Goal: Information Seeking & Learning: Check status

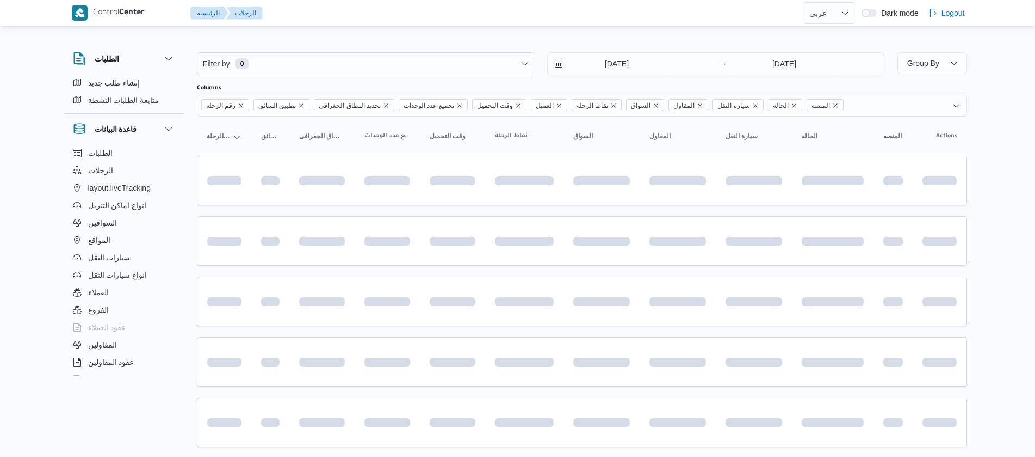
select select "ar"
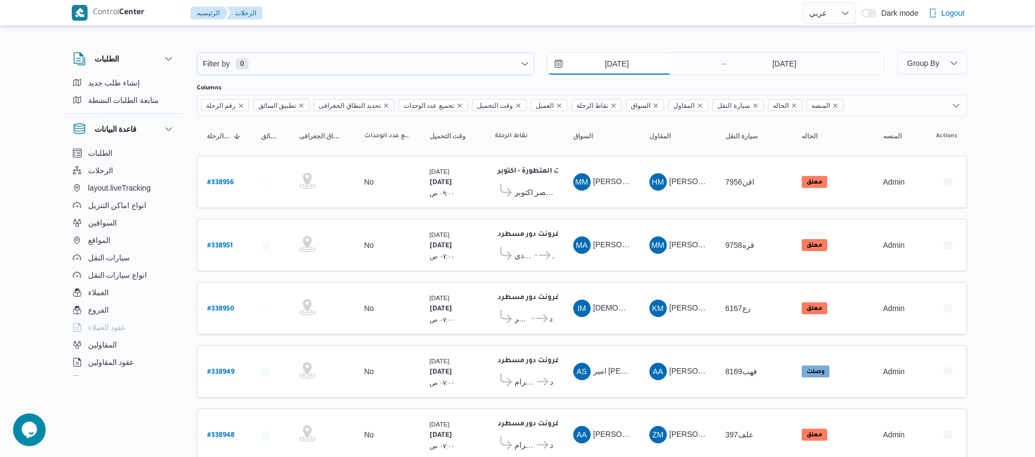
click at [591, 59] on input "[DATE]" at bounding box center [610, 64] width 124 height 22
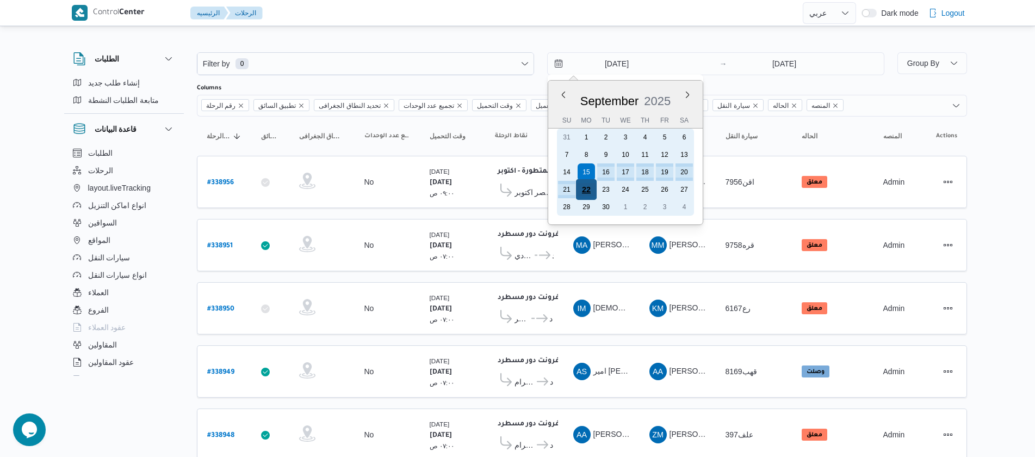
click at [588, 187] on div "22" at bounding box center [586, 189] width 21 height 21
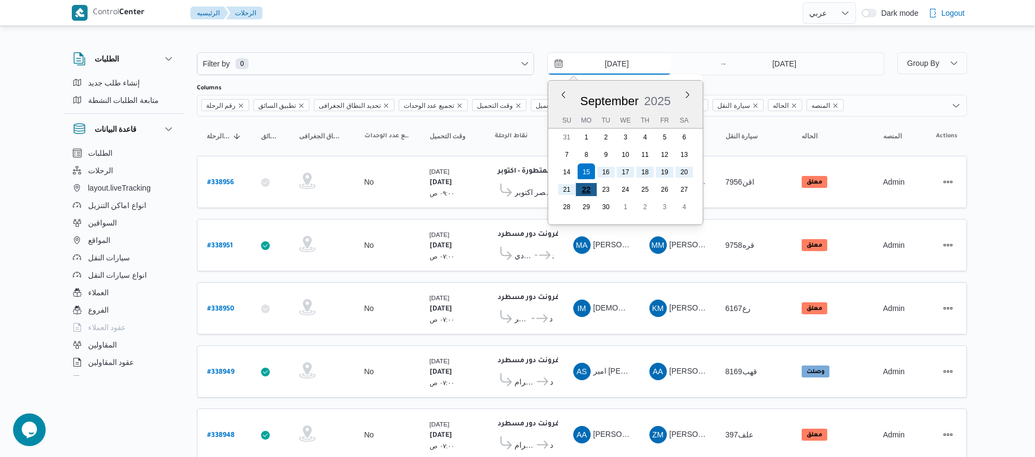
type input "[DATE]"
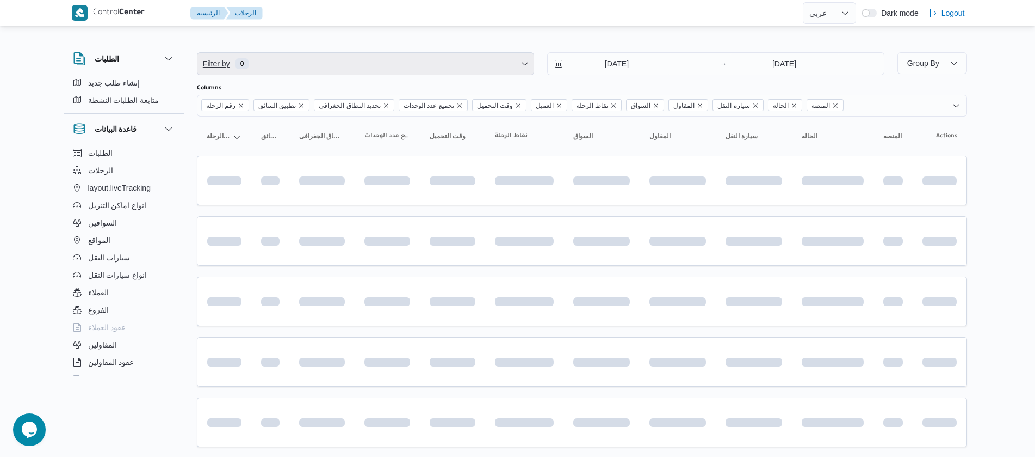
click at [287, 59] on span "Filter by 0" at bounding box center [366, 64] width 336 height 22
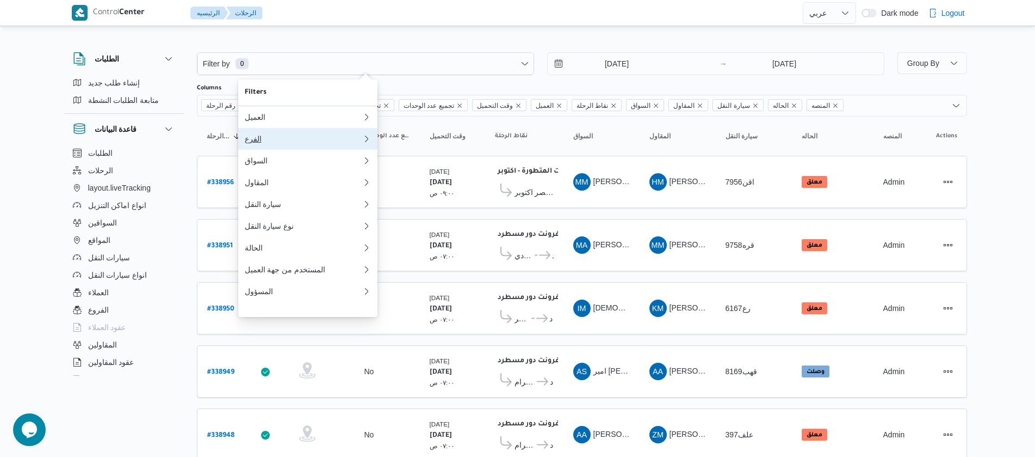
click at [262, 147] on button "الفرع" at bounding box center [307, 139] width 139 height 22
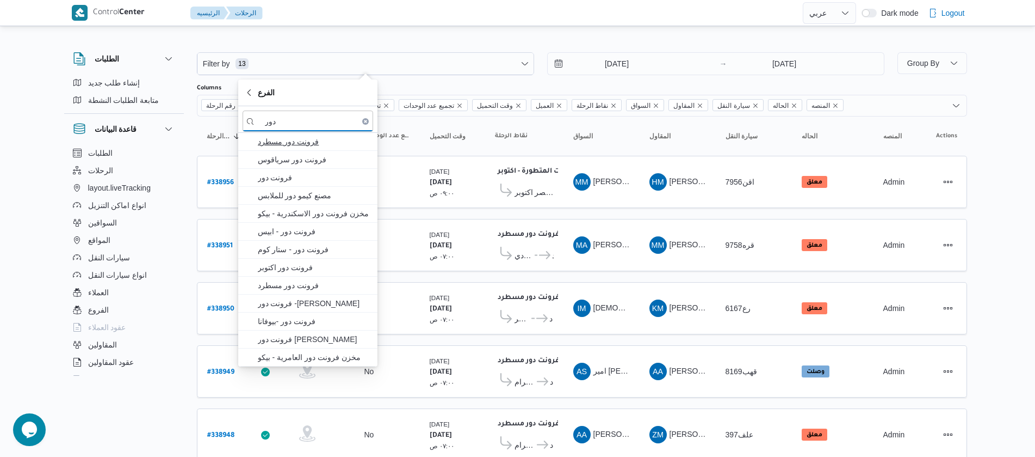
type input "دور"
click at [285, 146] on span "فرونت دور مسطرد" at bounding box center [314, 141] width 113 height 13
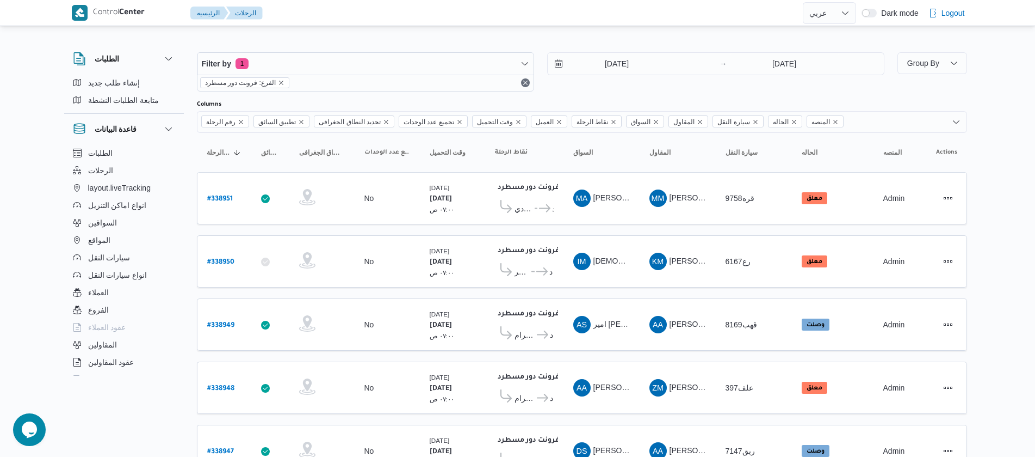
click at [187, 156] on div "الطلبات إنشاء طلب جديد متابعة الطلبات النشطة قاعدة البيانات الطلبات الرحلات lay…" at bounding box center [129, 212] width 131 height 336
click at [868, 116] on div "رقم الرحلة تطبيق السائق تحديد النطاق الجغرافى تجميع عدد الوحدات وقت التحميل الع…" at bounding box center [582, 122] width 771 height 22
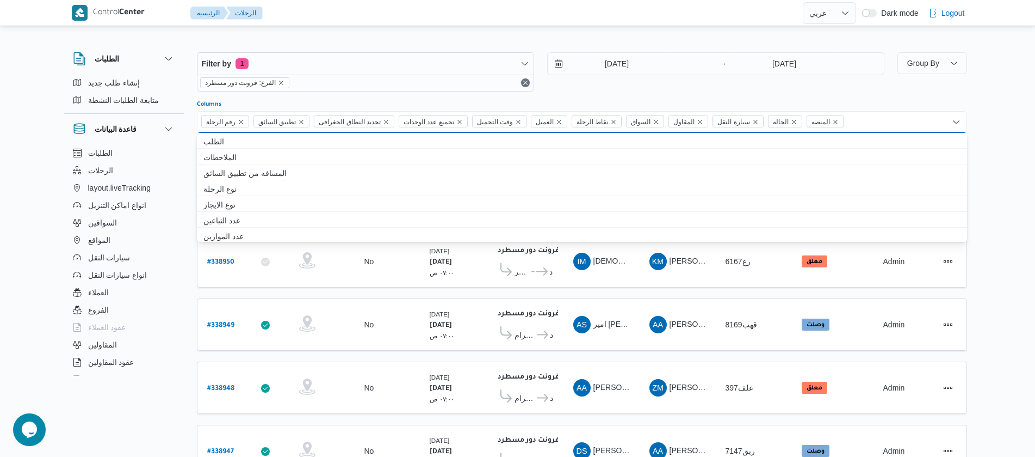
type input "ش"
type input "a"
click at [284, 126] on span "تطبيق السائق" at bounding box center [277, 122] width 38 height 12
click at [268, 122] on span "تطبيق السائق" at bounding box center [277, 122] width 38 height 12
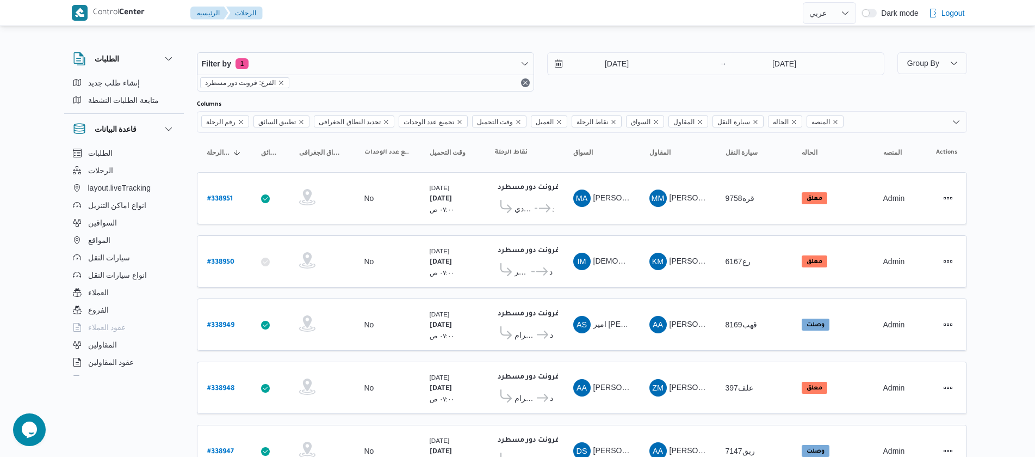
click at [289, 106] on div "Columns" at bounding box center [582, 104] width 771 height 9
click at [280, 124] on span "تطبيق السائق" at bounding box center [277, 122] width 38 height 12
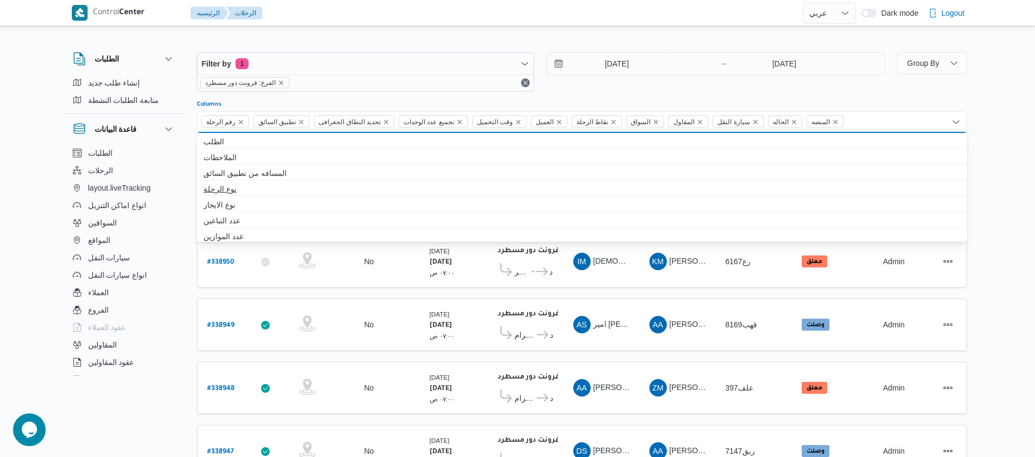
scroll to position [287, 0]
click at [791, 123] on icon "Remove الحاله from selection in this group" at bounding box center [794, 122] width 7 height 7
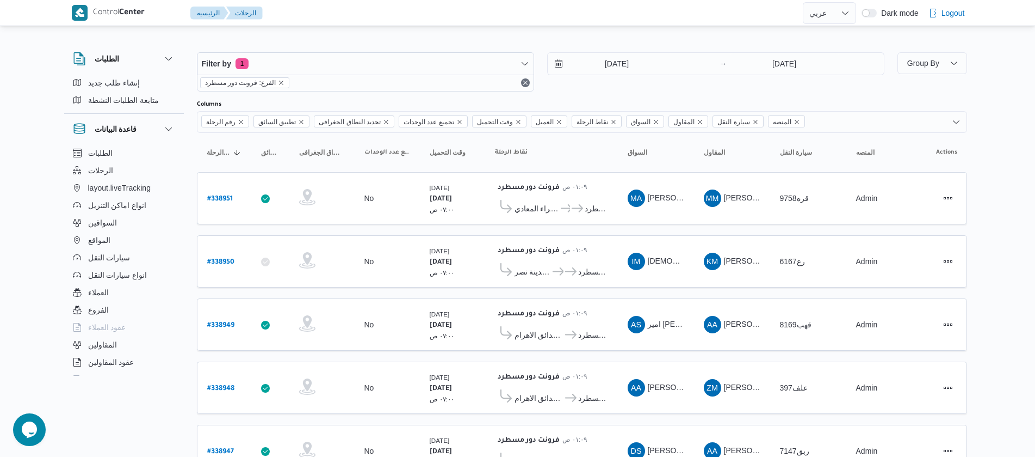
click at [819, 107] on div "Columns" at bounding box center [582, 104] width 771 height 9
click at [820, 130] on div "رقم الرحلة تطبيق السائق تحديد النطاق الجغرافى تجميع عدد الوحدات وقت التحميل الع…" at bounding box center [582, 122] width 771 height 22
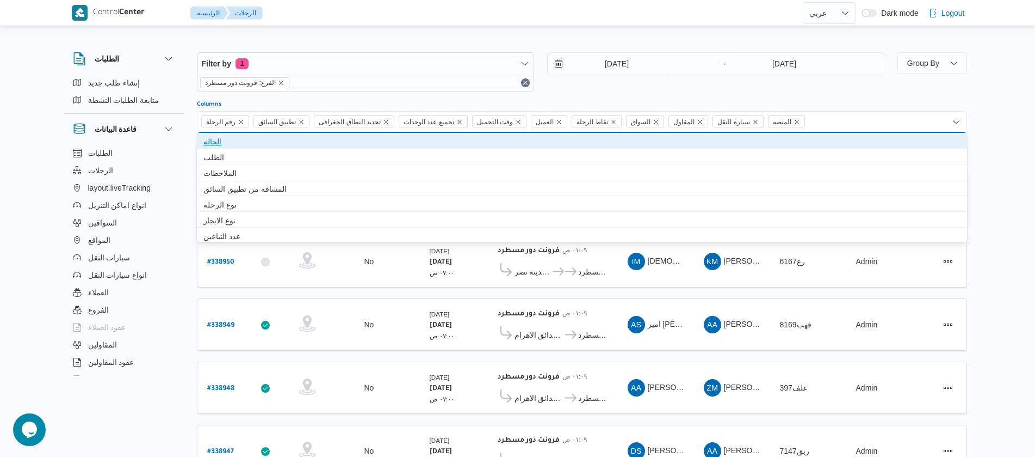
click at [576, 146] on span "الحاله" at bounding box center [582, 141] width 757 height 13
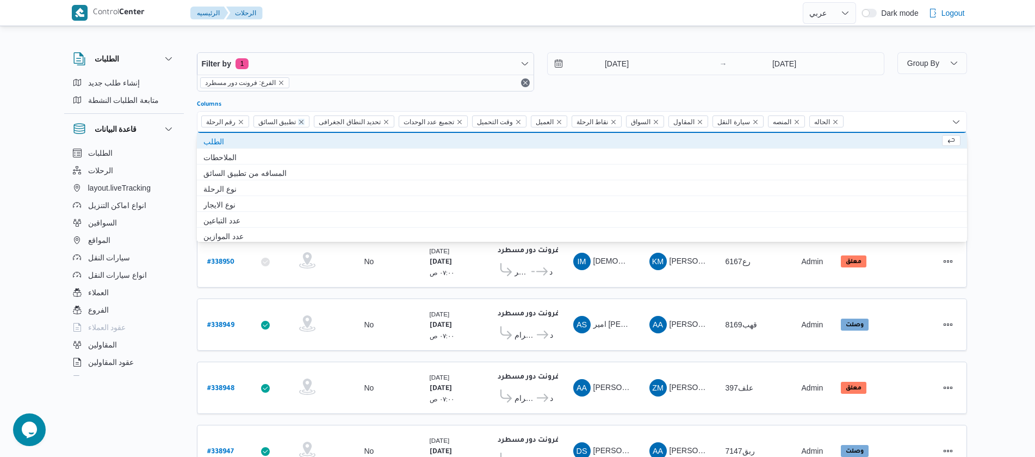
click at [298, 121] on icon "Remove تطبيق السائق from selection in this group" at bounding box center [301, 122] width 7 height 7
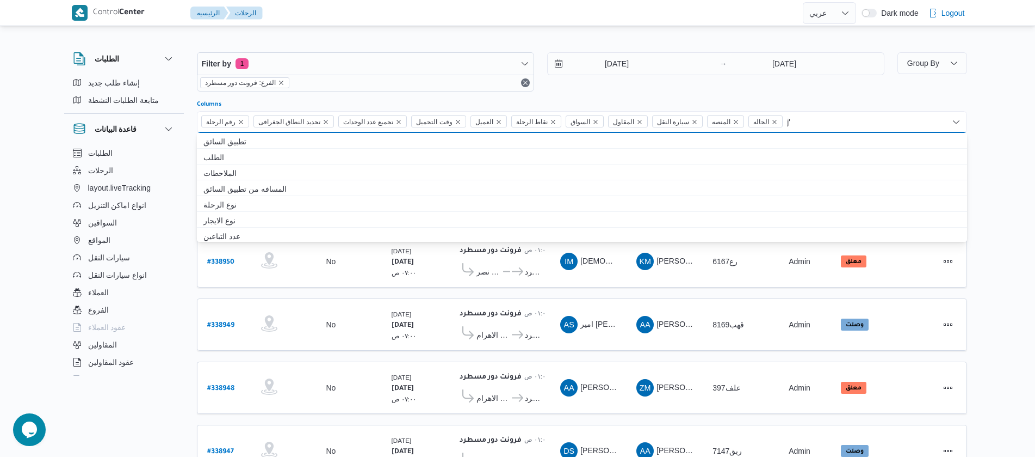
type input "j"
type input "تط"
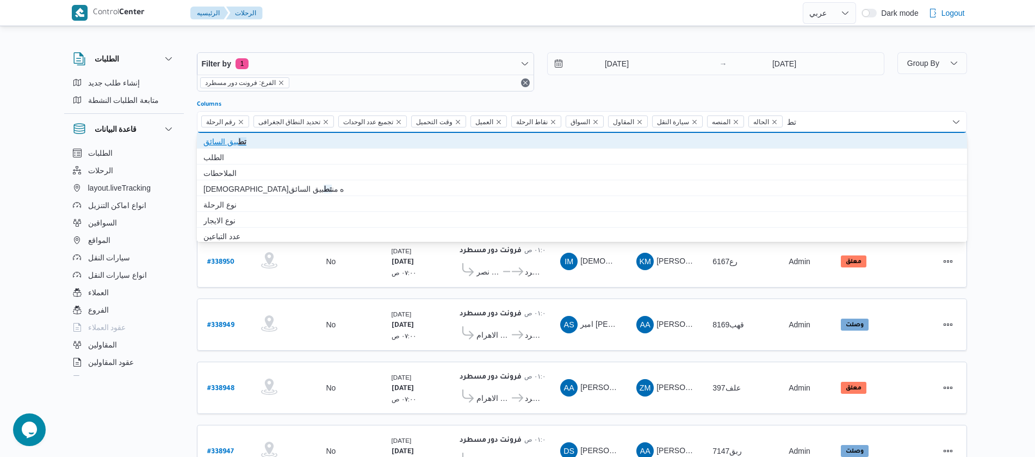
click at [404, 140] on span "تط بيق السائق" at bounding box center [582, 141] width 757 height 13
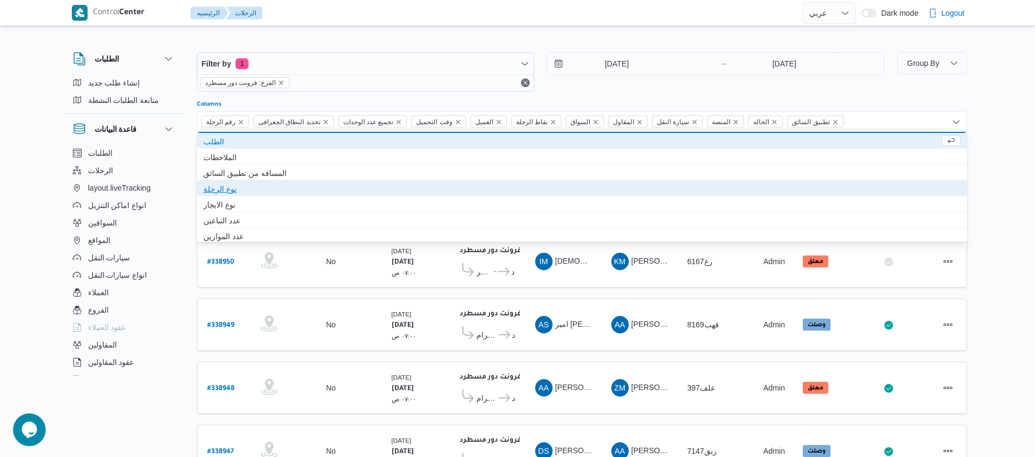
click at [316, 186] on span "نوع الرحلة" at bounding box center [582, 188] width 757 height 13
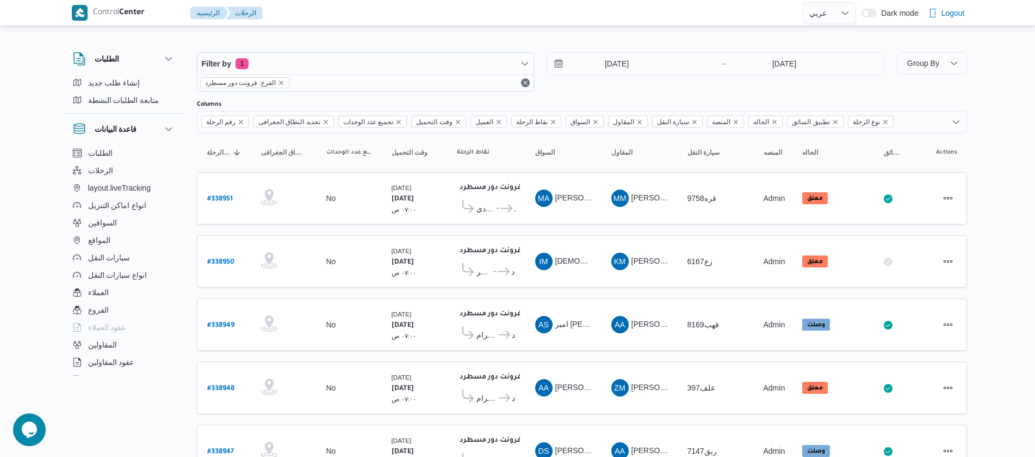
click at [642, 87] on div "[DATE] → [DATE]" at bounding box center [715, 71] width 337 height 39
drag, startPoint x: 812, startPoint y: 121, endPoint x: 788, endPoint y: 125, distance: 24.2
click at [792, 125] on span "تطبيق السائق" at bounding box center [811, 122] width 38 height 12
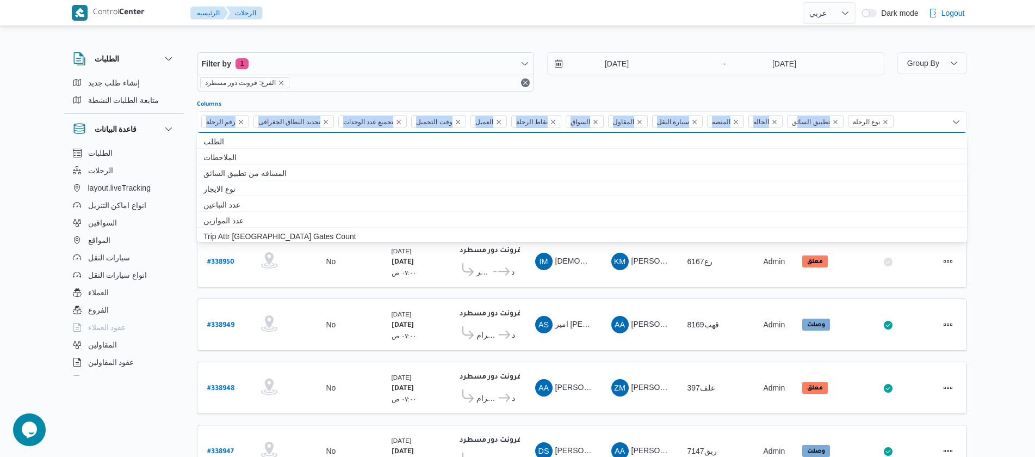
drag, startPoint x: 788, startPoint y: 125, endPoint x: 817, endPoint y: 107, distance: 33.2
click at [817, 107] on div "Columns رقم الرحلة تحديد النطاق الجغرافى تجميع عدد الوحدات وقت التحميل العميل ن…" at bounding box center [582, 116] width 771 height 33
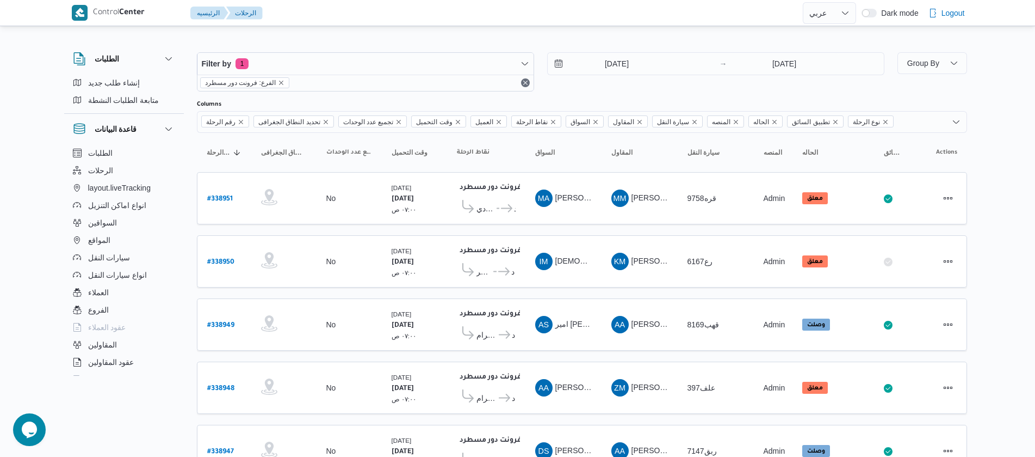
click at [802, 78] on div "[DATE] → [DATE]" at bounding box center [715, 71] width 337 height 39
click at [939, 63] on span "Group By" at bounding box center [924, 63] width 32 height 9
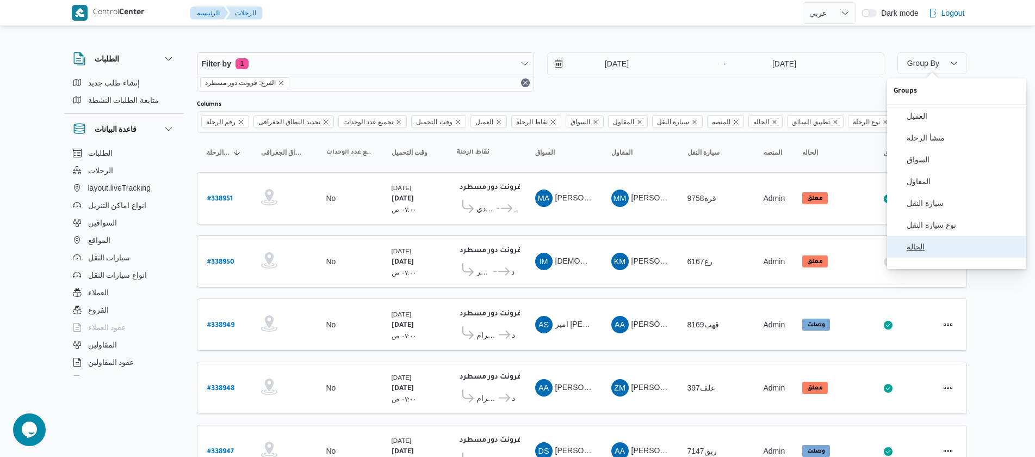
click at [956, 251] on span "الحالة" at bounding box center [963, 246] width 113 height 9
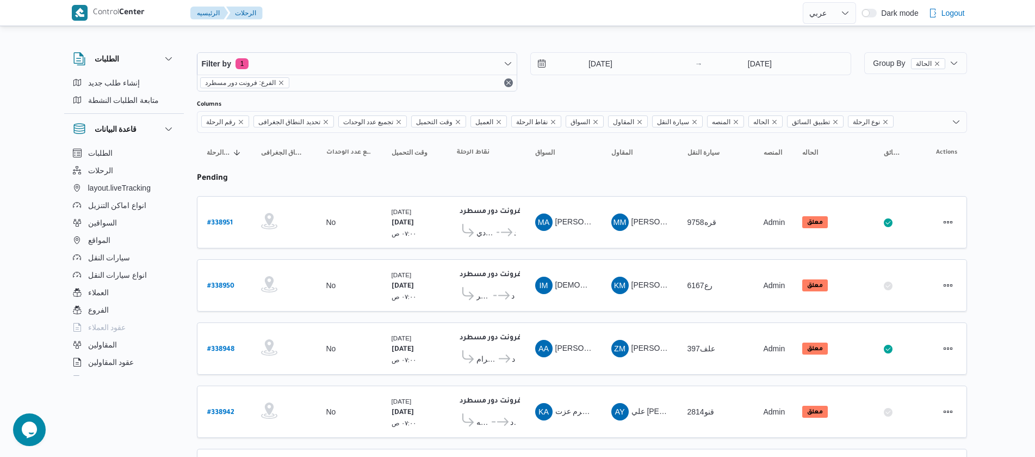
click at [801, 90] on div "[DATE] → [DATE]" at bounding box center [691, 71] width 321 height 39
click at [939, 58] on span "الحالة" at bounding box center [928, 63] width 34 height 11
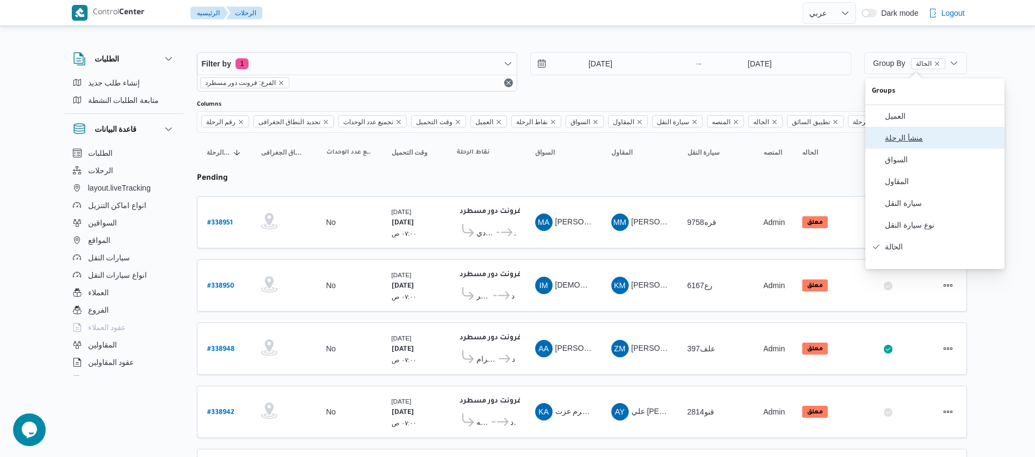
click at [942, 142] on span "منشأ الرحلة" at bounding box center [941, 137] width 113 height 9
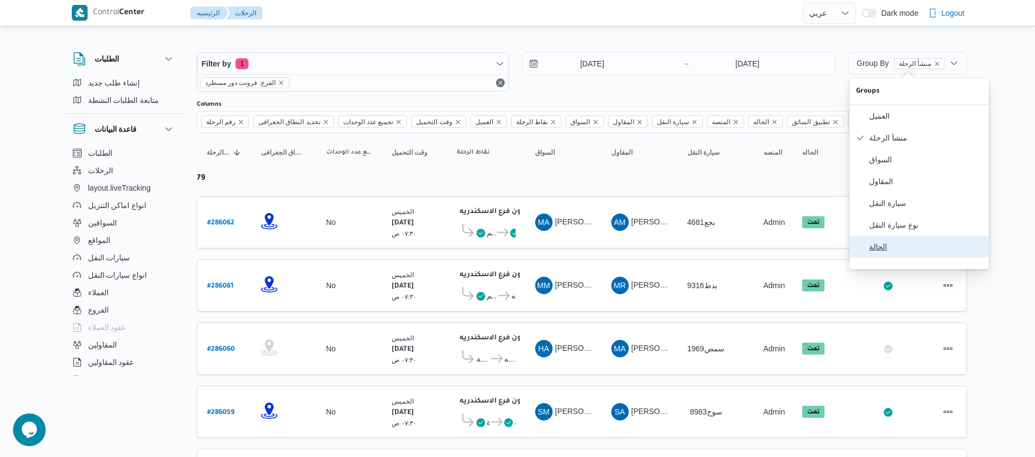
click at [890, 248] on button "الحالة" at bounding box center [919, 247] width 139 height 22
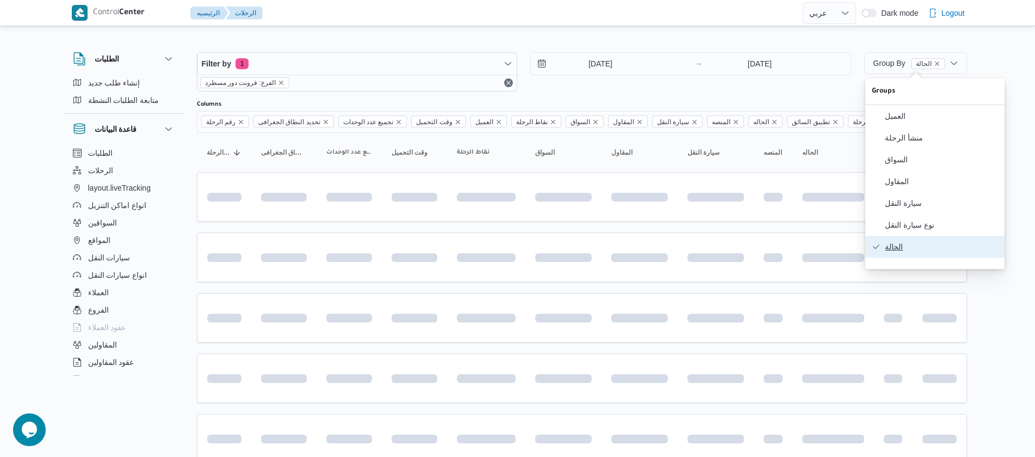
click at [890, 248] on button "الحالة" at bounding box center [935, 247] width 139 height 22
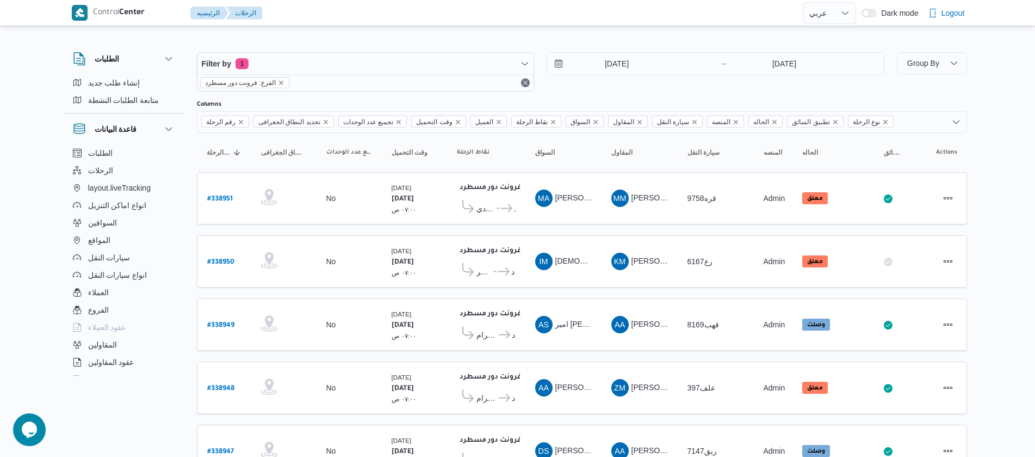
click at [791, 98] on div at bounding box center [582, 95] width 771 height 9
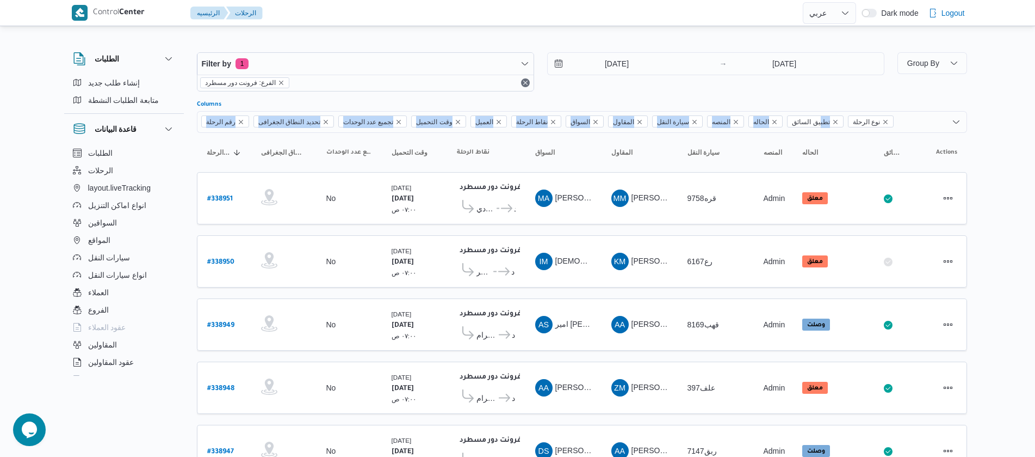
drag, startPoint x: 810, startPoint y: 122, endPoint x: 548, endPoint y: 106, distance: 262.7
click at [548, 106] on div "Columns رقم الرحلة تحديد النطاق الجغرافى تجميع عدد الوحدات وقت التحميل العميل ن…" at bounding box center [582, 116] width 771 height 33
click at [834, 123] on icon "Remove تطبيق السائق from selection in this group" at bounding box center [836, 122] width 4 height 4
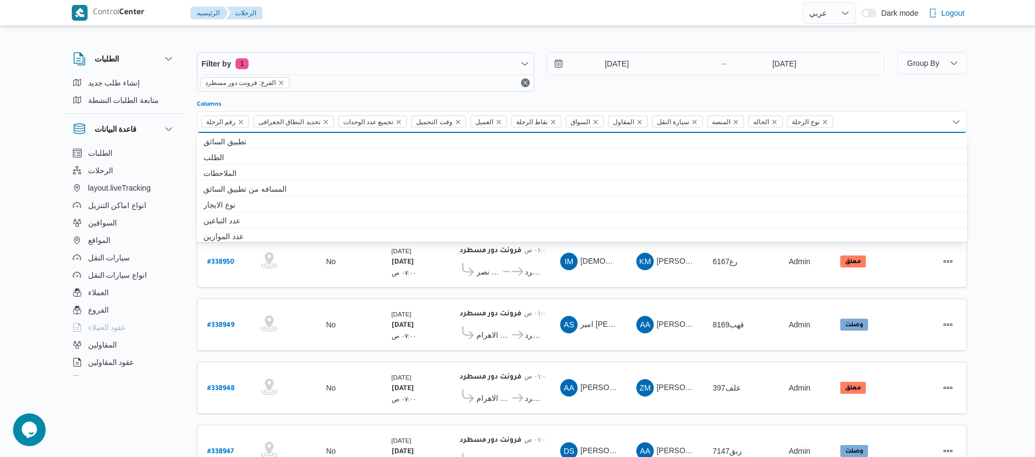
click at [246, 121] on div "رقم الرحلة تحديد النطاق الجغرافى تجميع عدد الوحدات وقت التحميل العميل نقاط الرح…" at bounding box center [582, 122] width 771 height 22
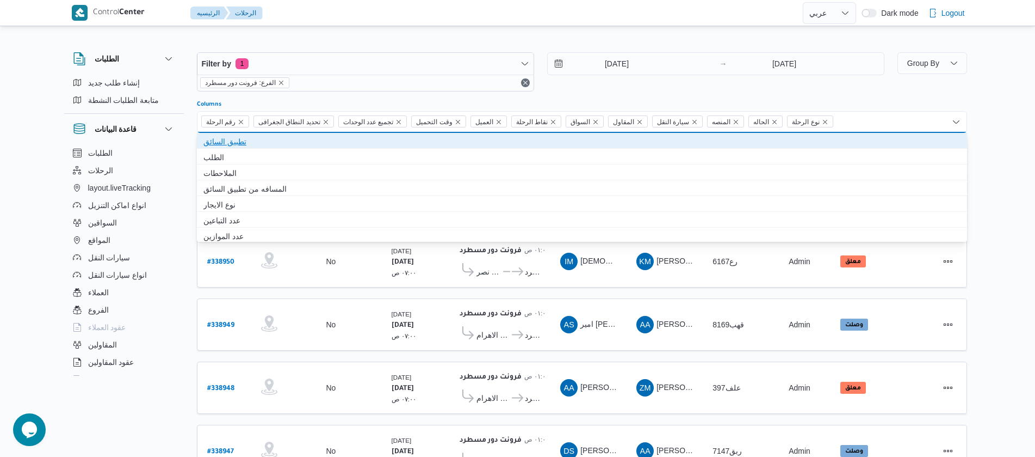
click at [257, 141] on span "تطبيق السائق" at bounding box center [582, 141] width 757 height 13
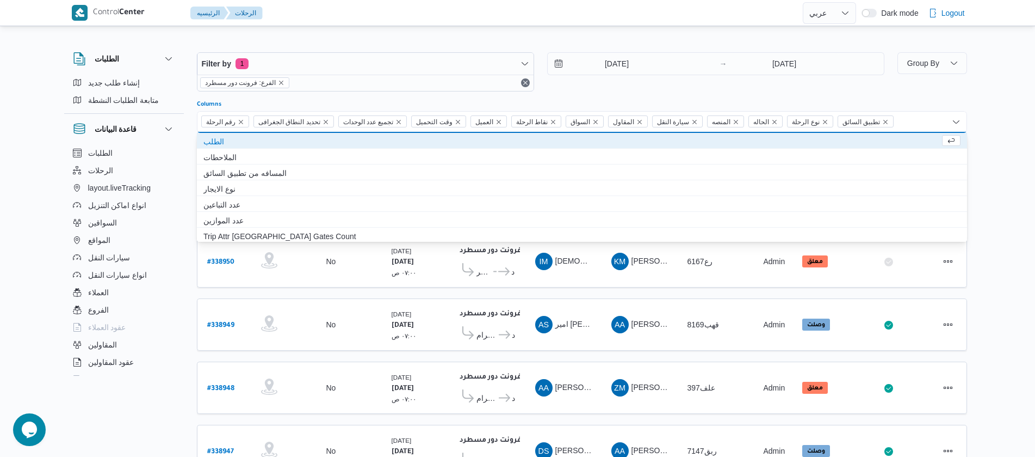
click at [1014, 350] on div "Control Center الرئيسيه الرحلات English عربي Dark mode Logout الطلبات إنشاء طلب…" at bounding box center [517, 411] width 1035 height 823
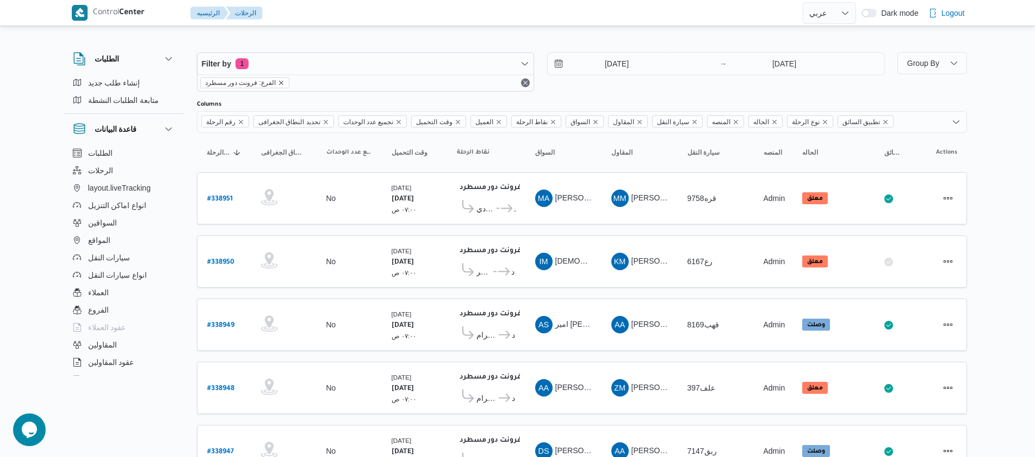
click at [278, 80] on icon "remove selected entity" at bounding box center [281, 82] width 7 height 7
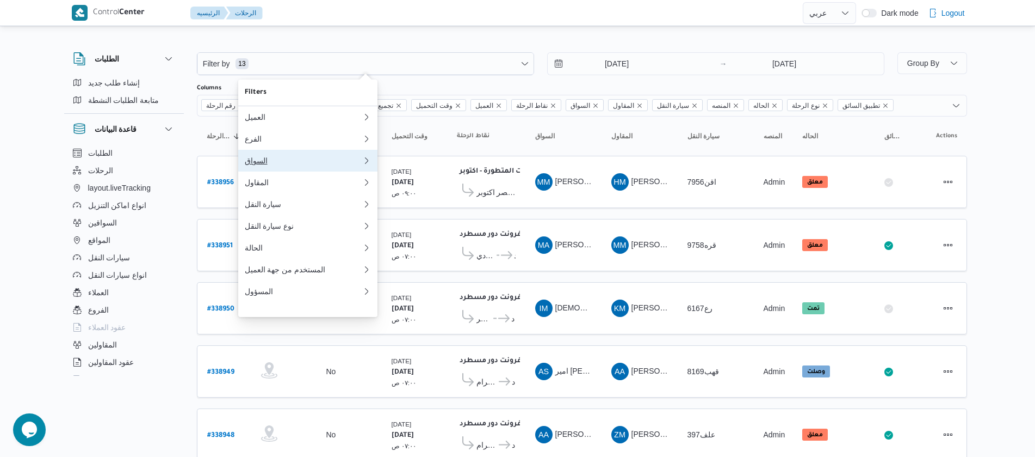
click at [263, 162] on div "السواق" at bounding box center [304, 160] width 118 height 9
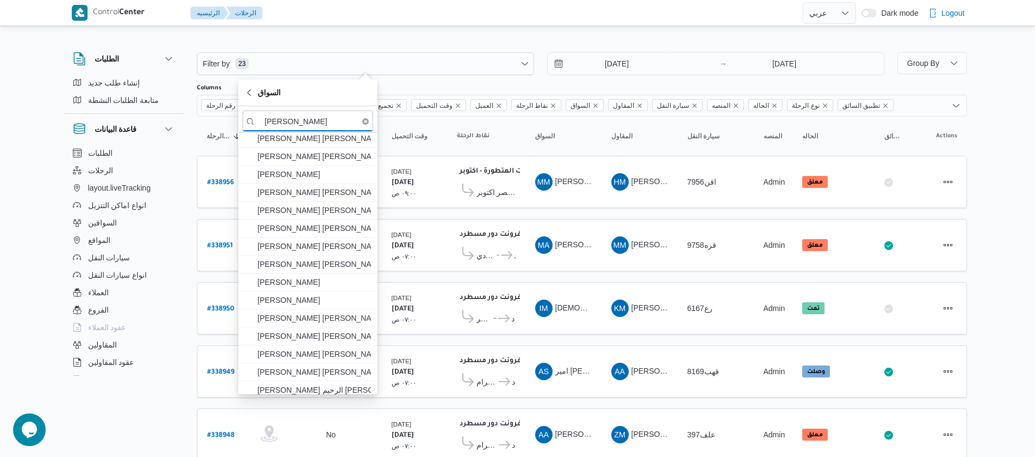
scroll to position [152, 0]
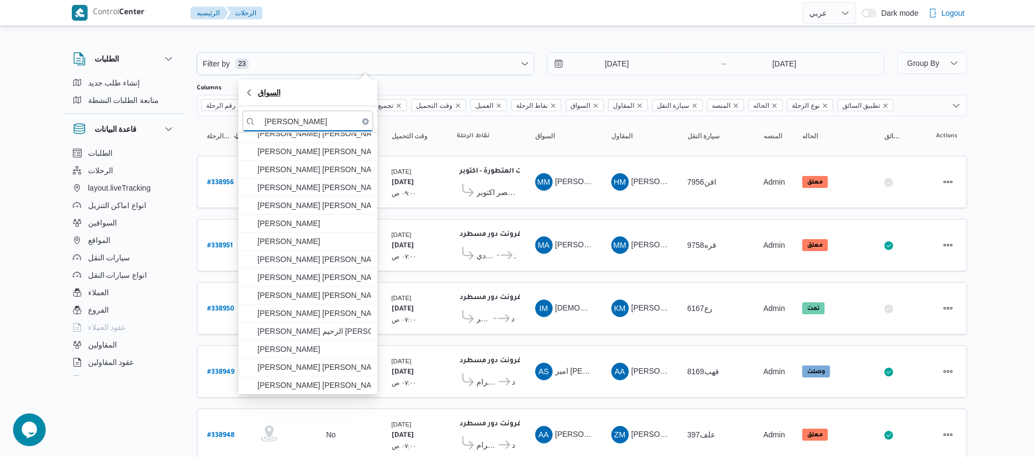
type input "[PERSON_NAME]"
click at [305, 91] on span "السواق" at bounding box center [308, 92] width 126 height 13
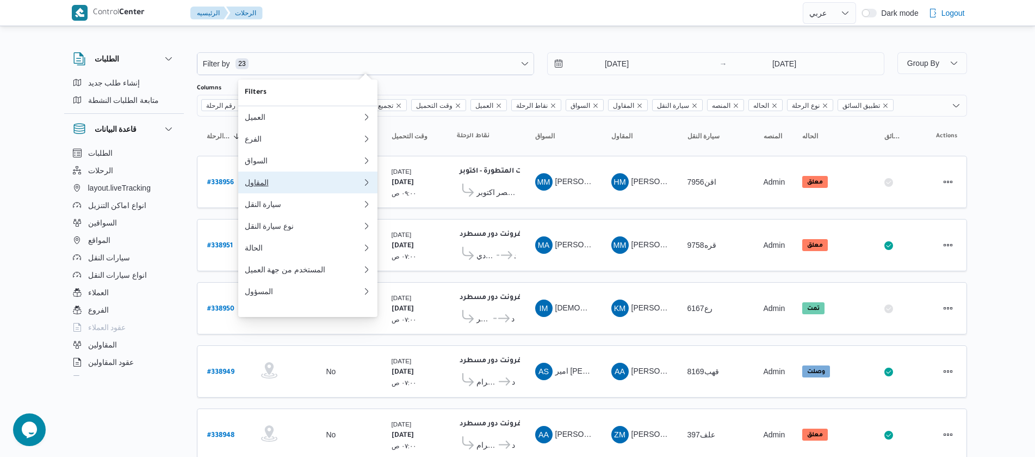
click at [273, 187] on div "المقاول" at bounding box center [304, 182] width 118 height 9
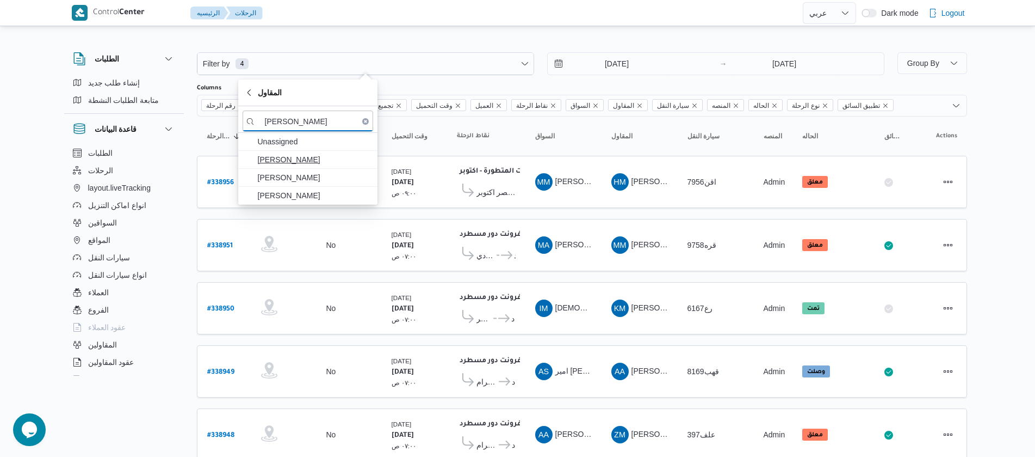
type input "[PERSON_NAME]"
click at [301, 162] on span "[PERSON_NAME]" at bounding box center [314, 159] width 113 height 13
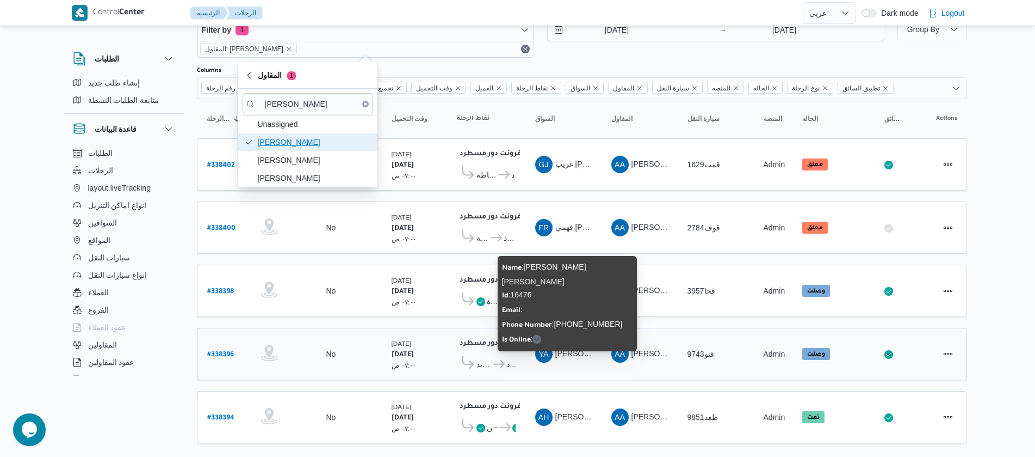
scroll to position [52, 0]
